Goal: Information Seeking & Learning: Learn about a topic

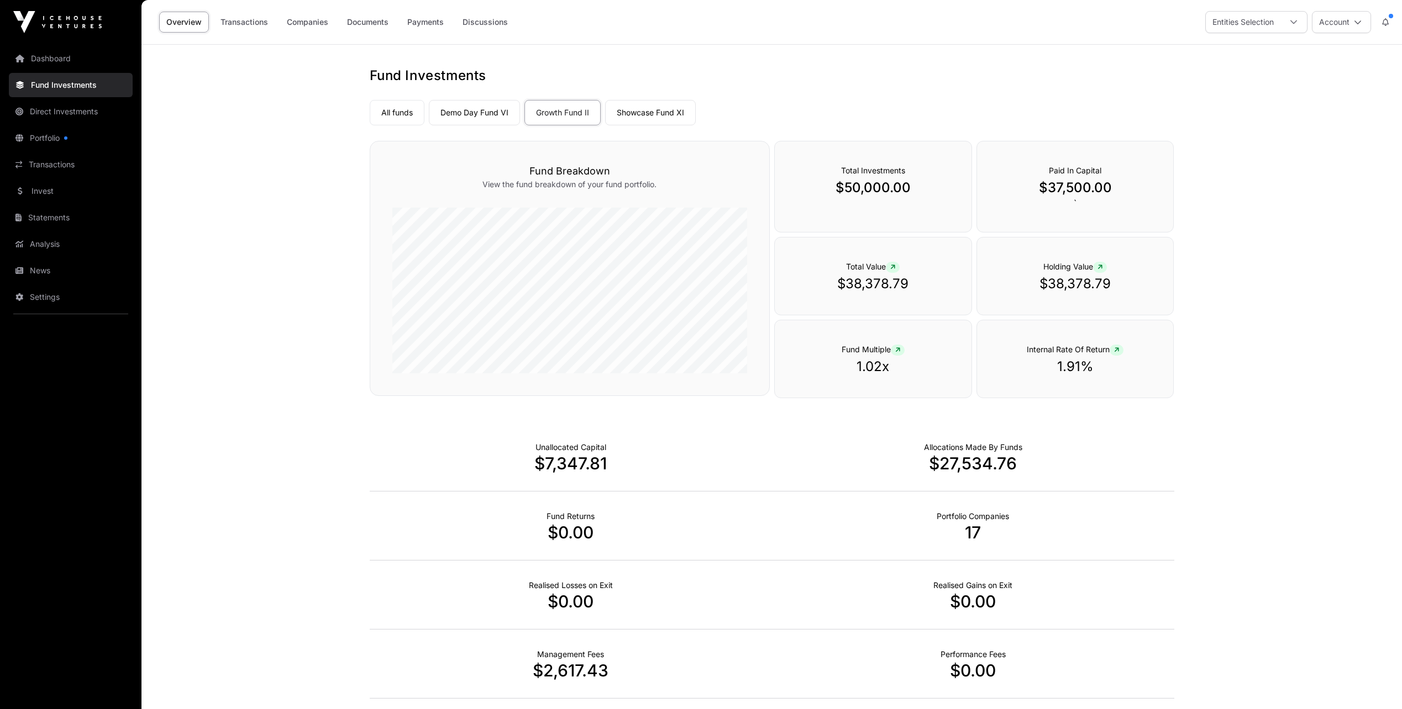
click at [1297, 27] on div at bounding box center [1293, 22] width 27 height 21
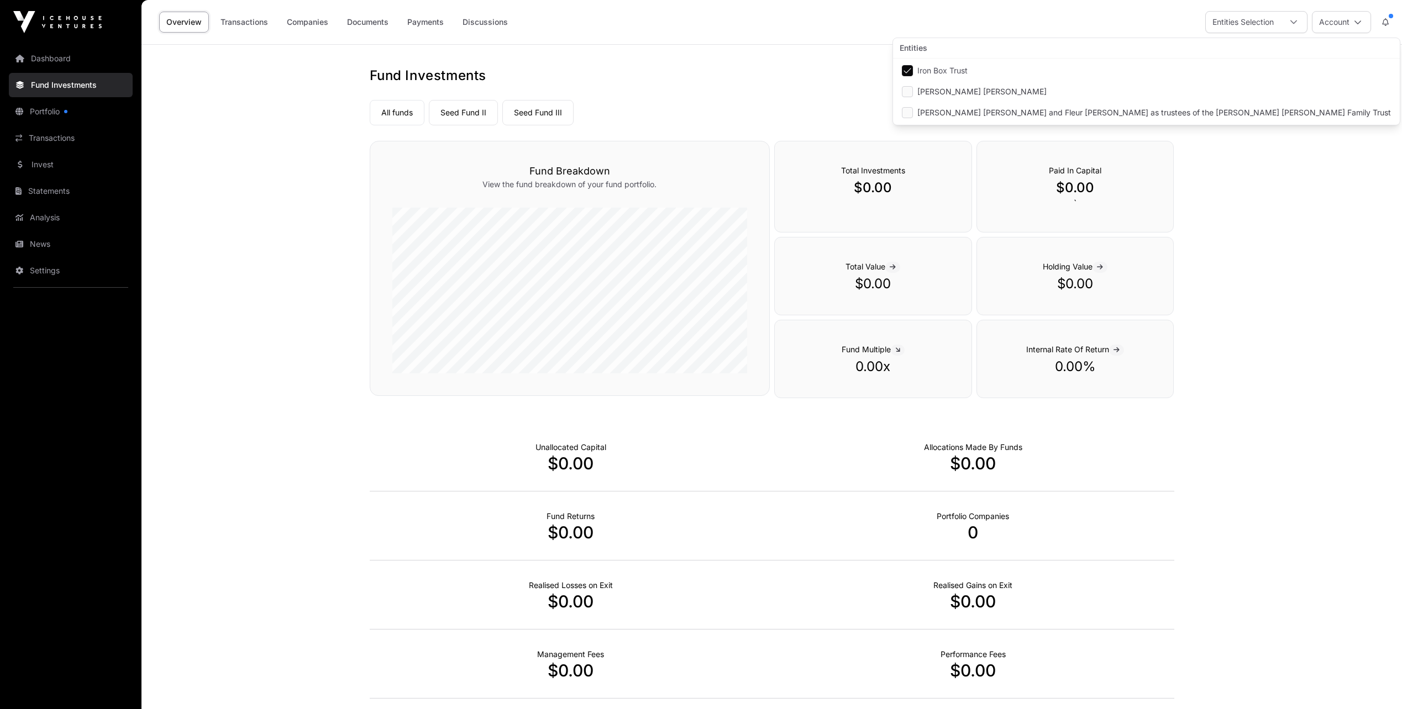
click at [482, 111] on link "Seed Fund II" at bounding box center [463, 112] width 69 height 25
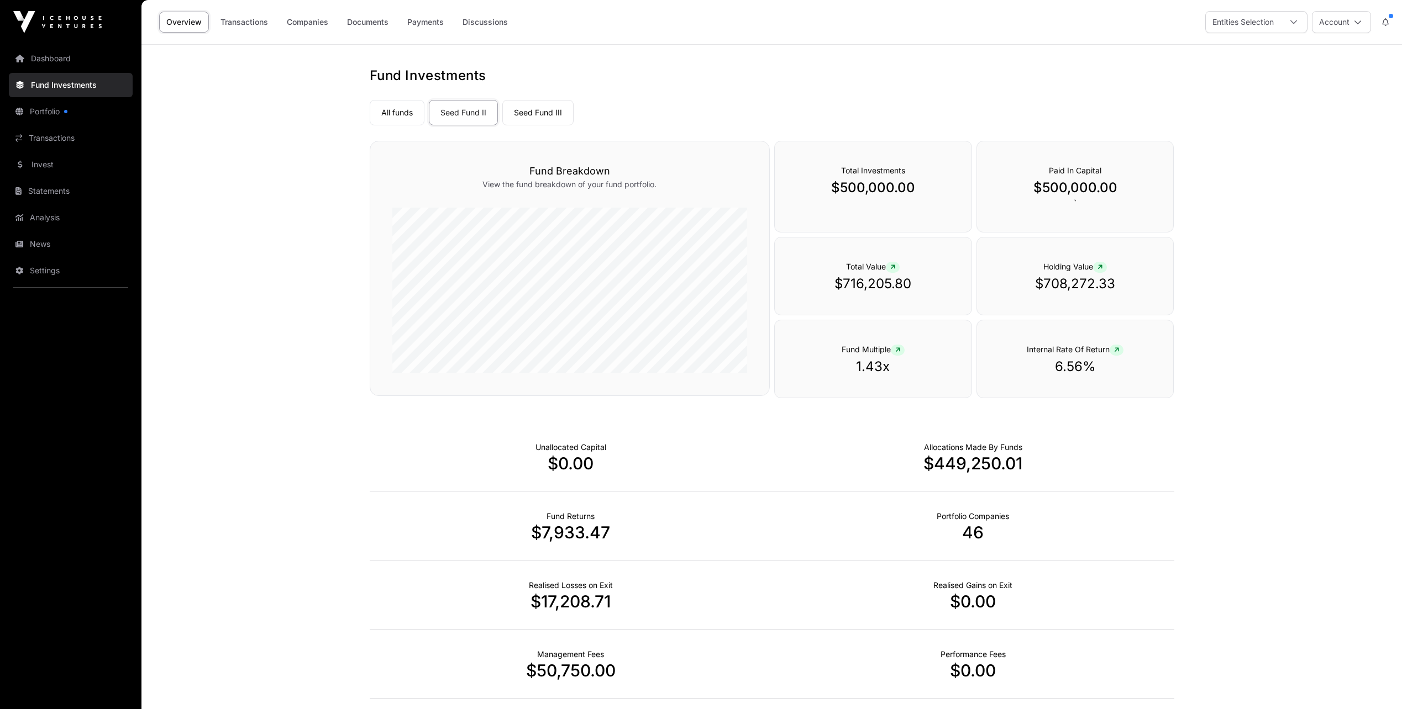
click at [537, 109] on link "Seed Fund III" at bounding box center [537, 112] width 71 height 25
click at [313, 22] on link "Companies" at bounding box center [308, 22] width 56 height 21
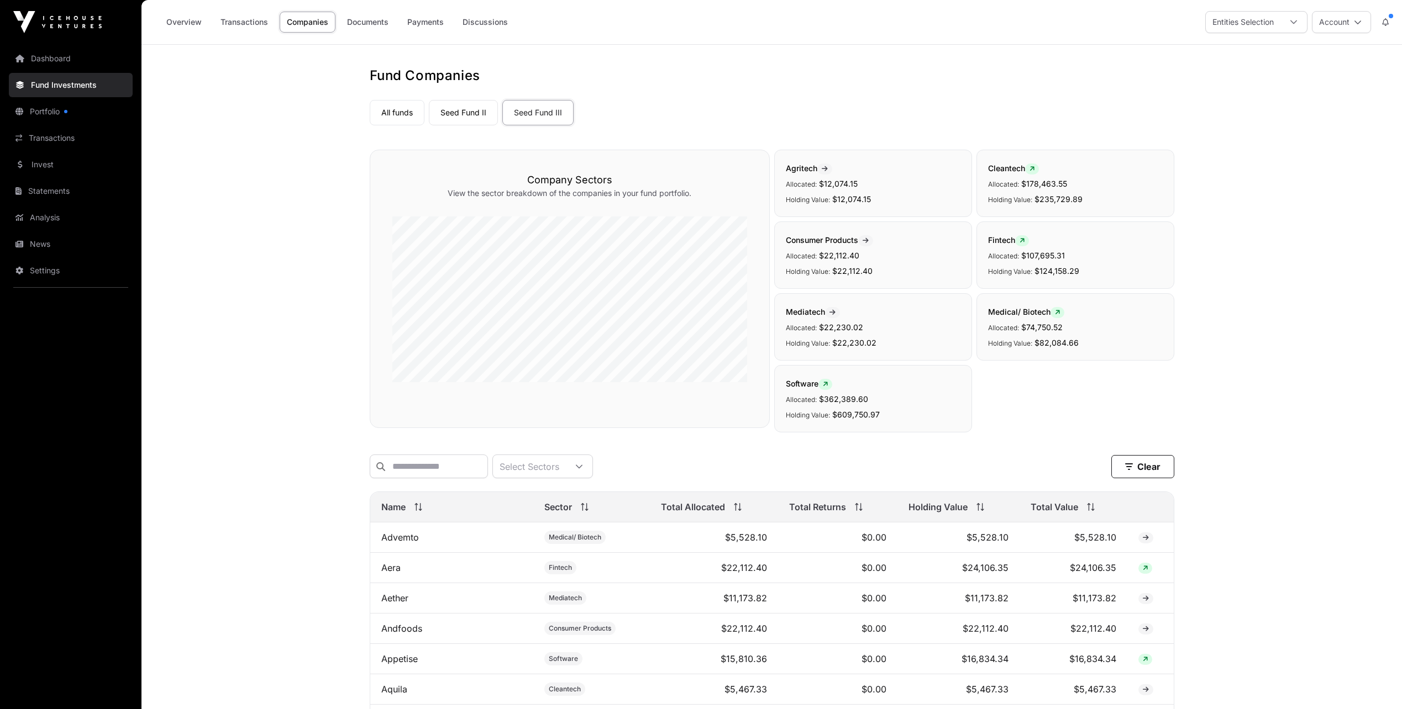
click at [465, 117] on link "Seed Fund II" at bounding box center [463, 112] width 69 height 25
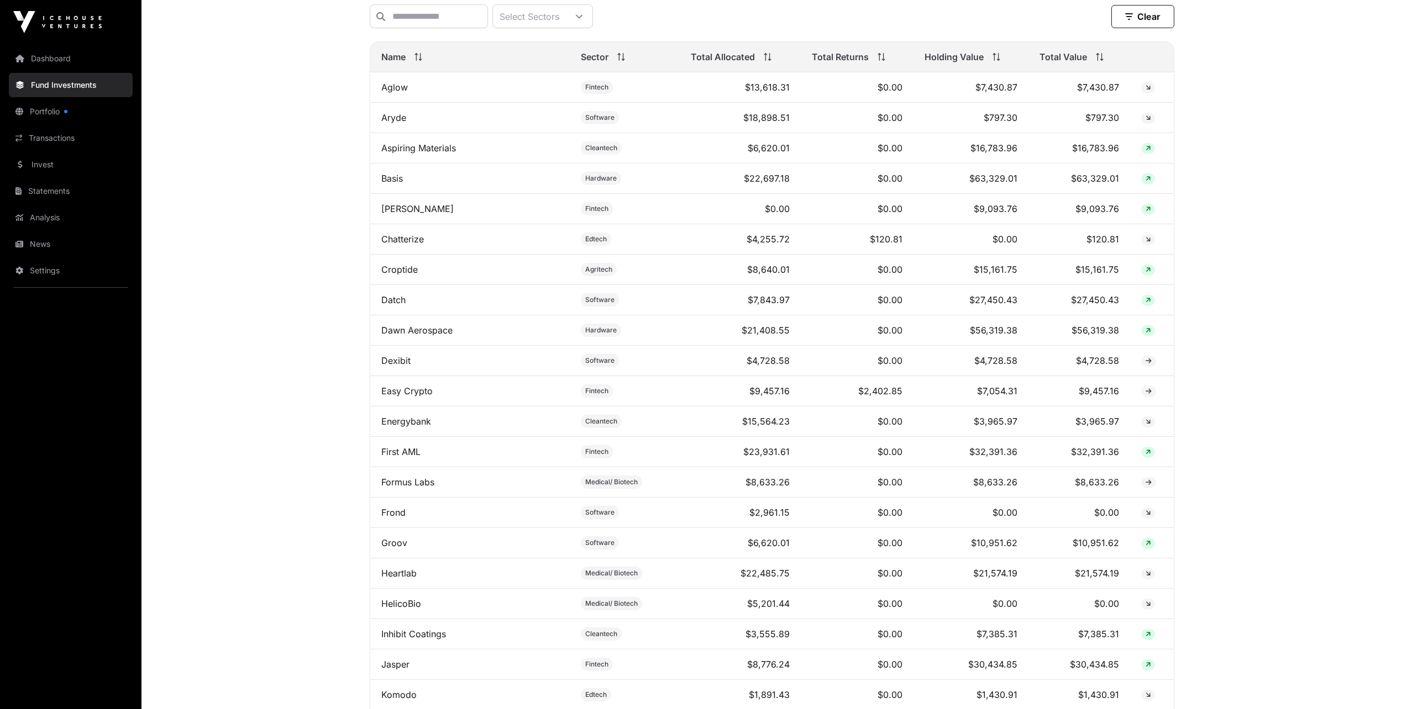
scroll to position [492, 0]
